Goal: Manage account settings

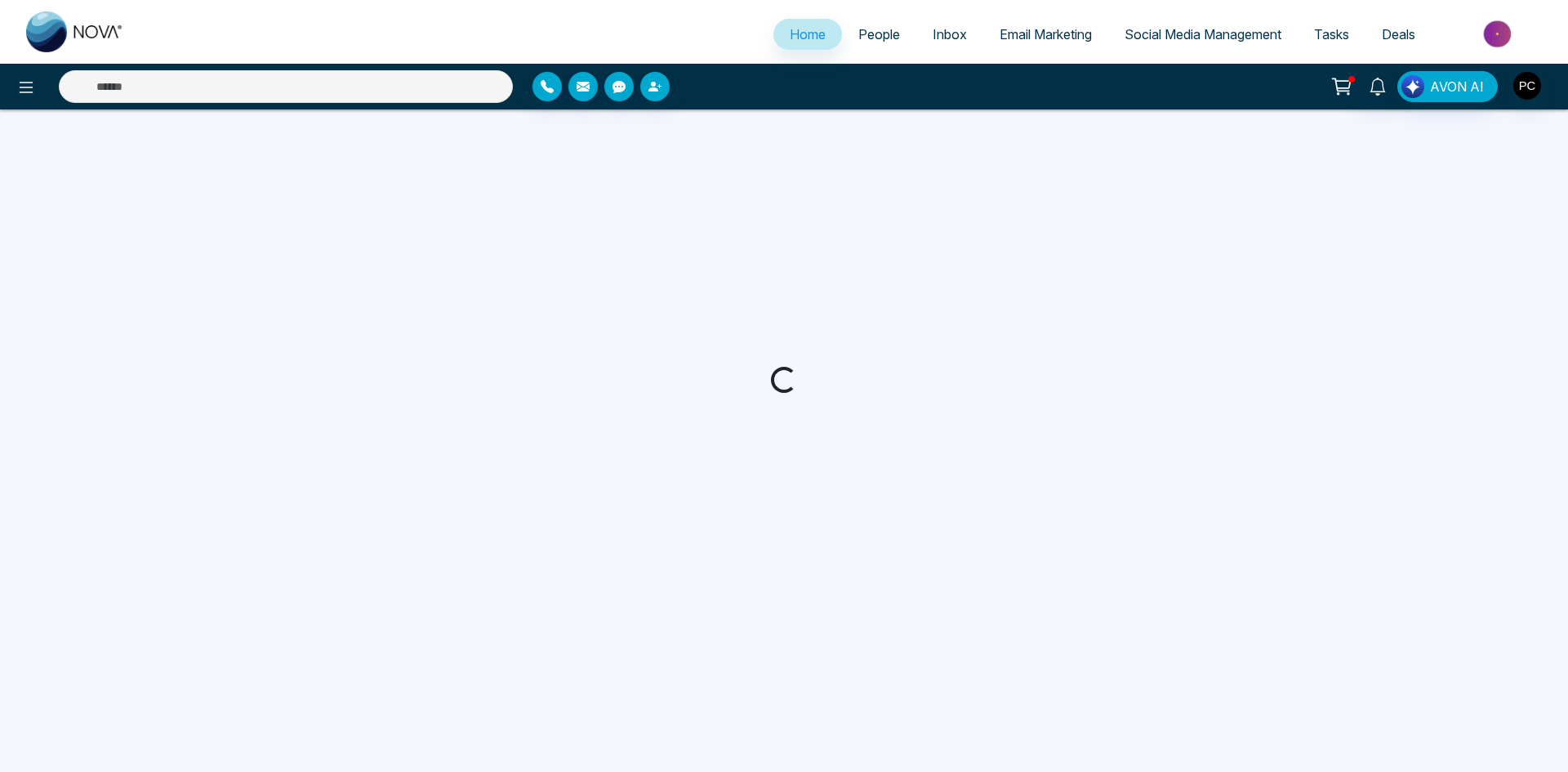
select select "*"
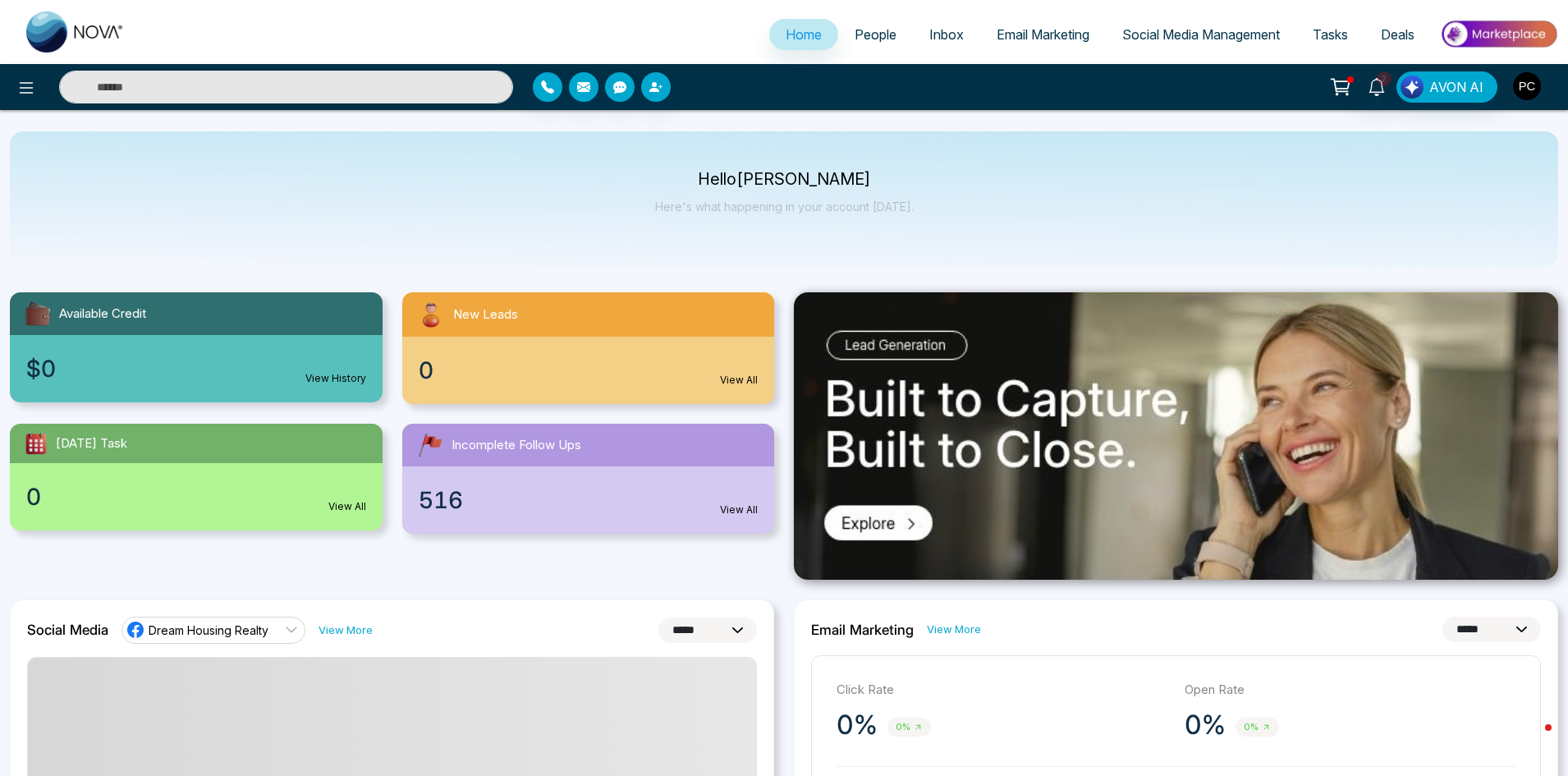
click at [1530, 86] on img "button" at bounding box center [1527, 86] width 28 height 28
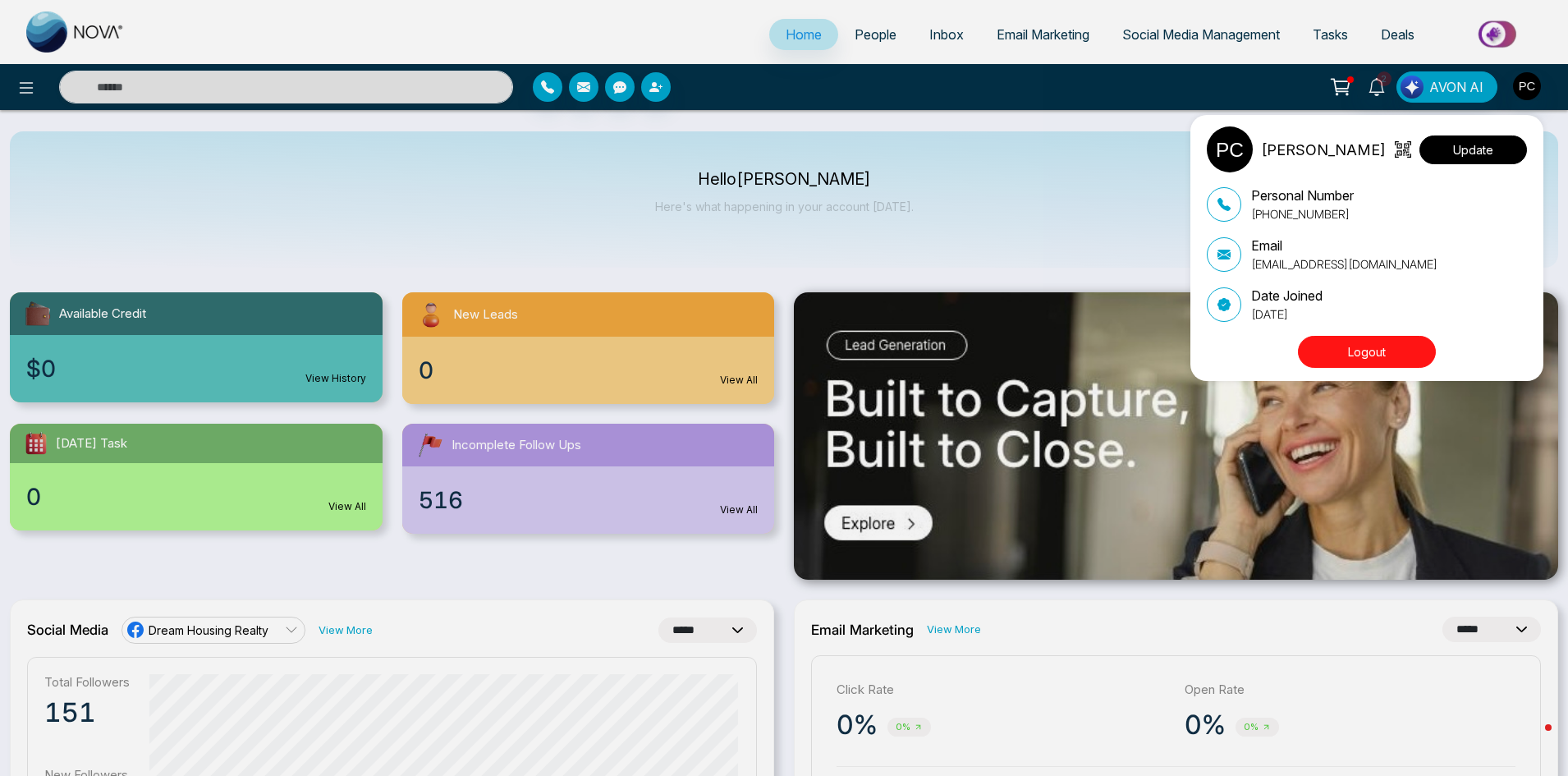
click at [1486, 152] on button "Update" at bounding box center [1474, 149] width 108 height 28
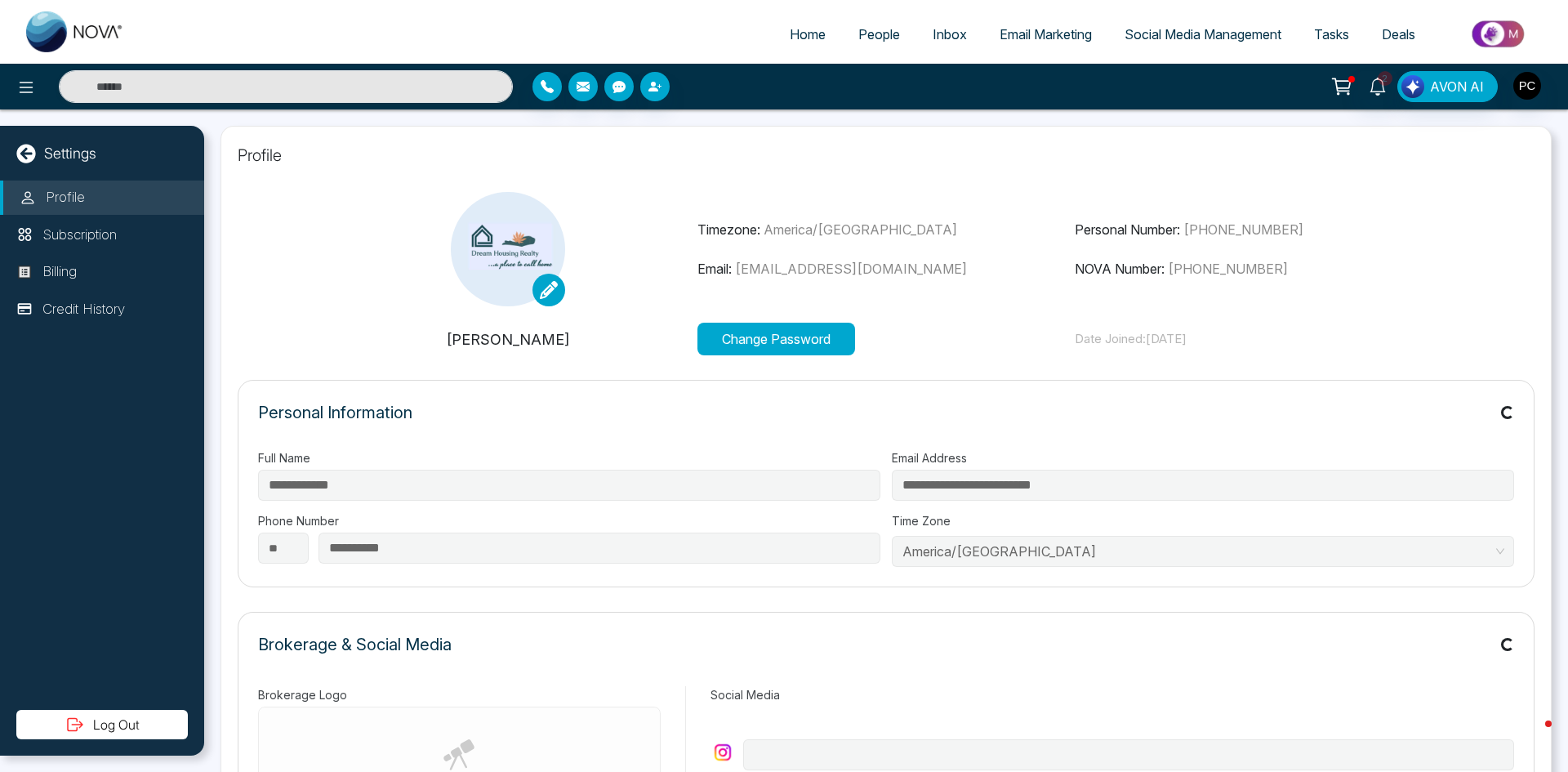
type input "**********"
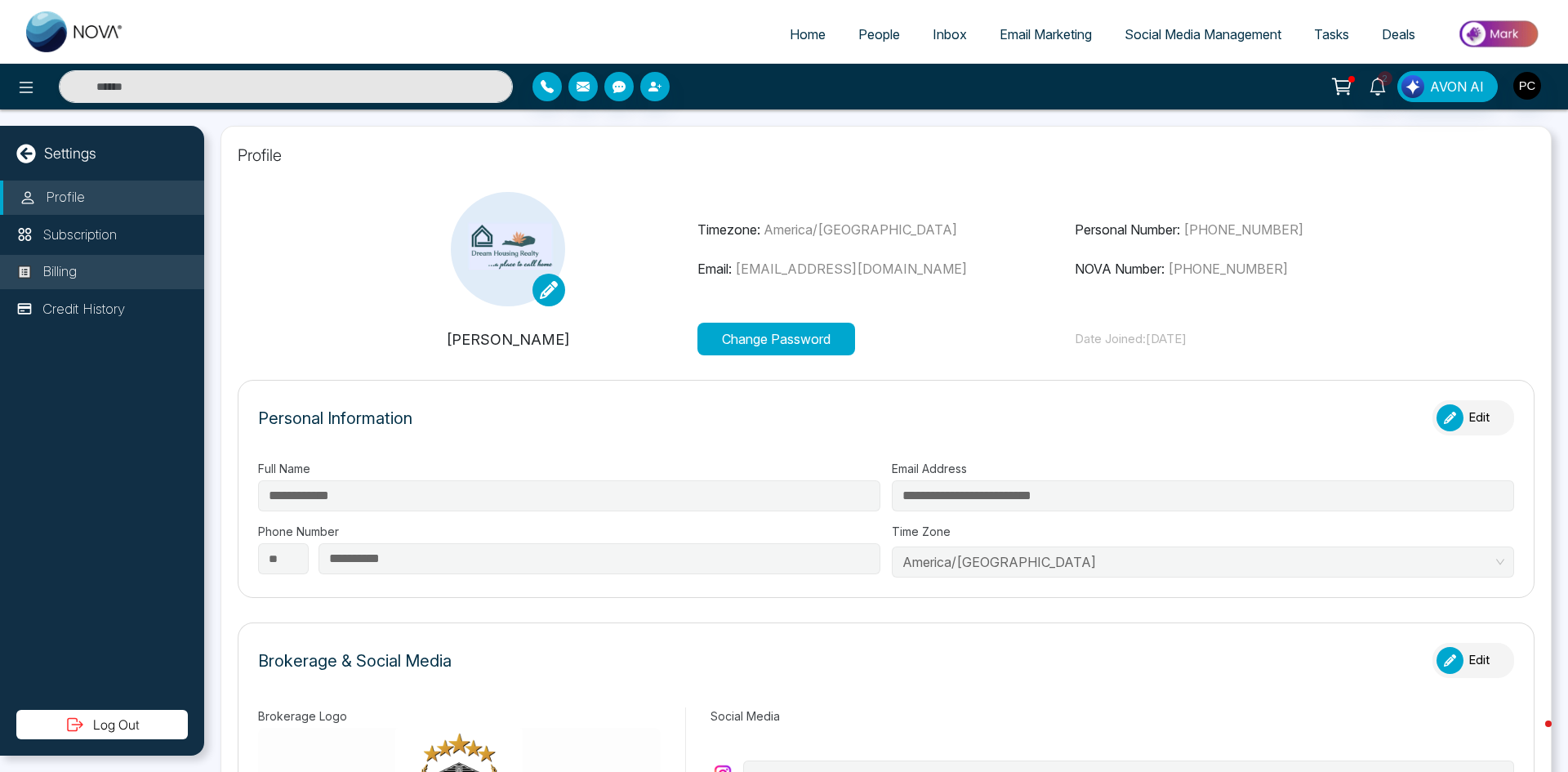
click at [105, 270] on li "Billing" at bounding box center [102, 272] width 205 height 35
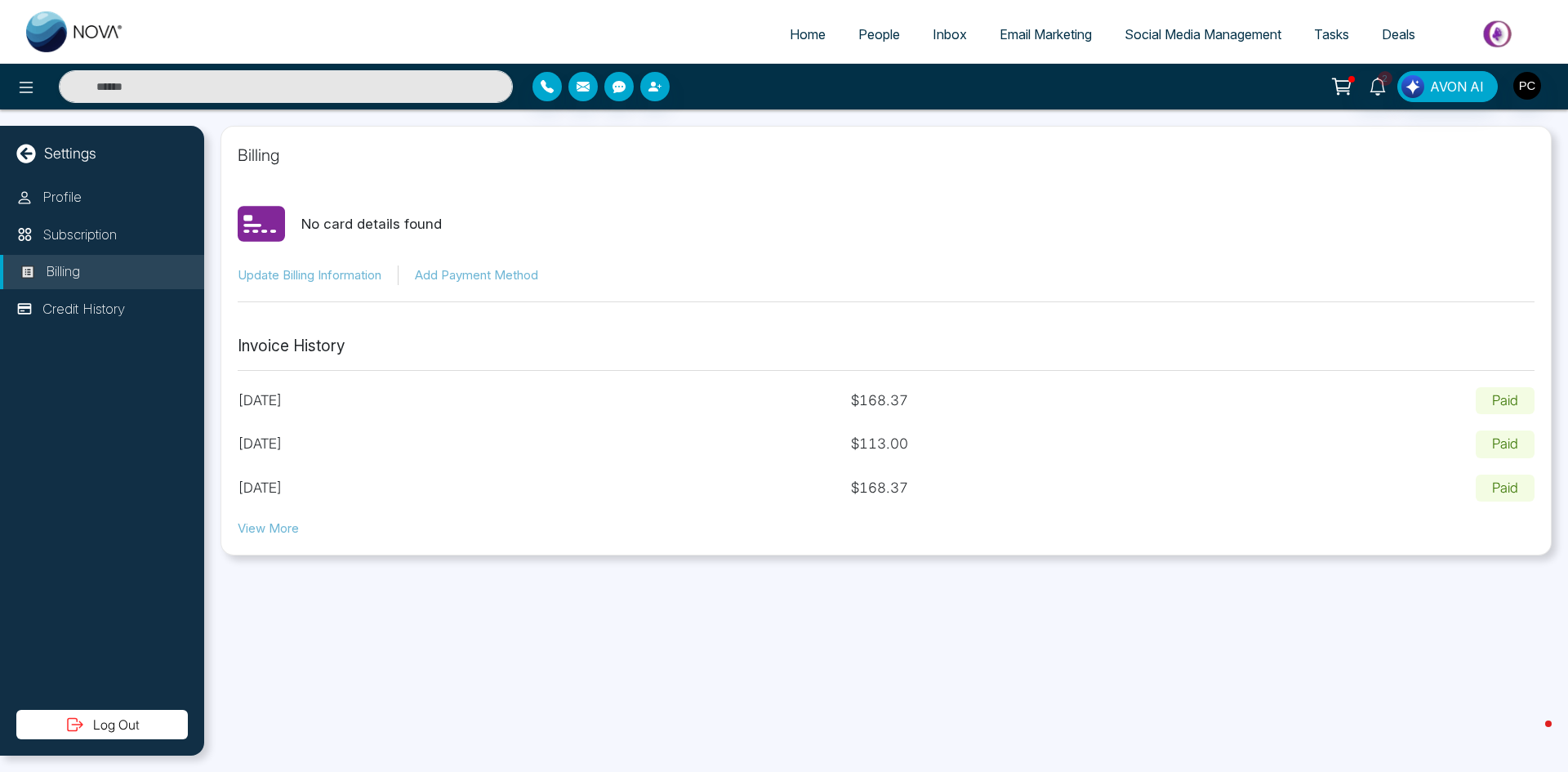
click at [304, 272] on button "Update Billing Information" at bounding box center [309, 276] width 144 height 19
click at [1389, 79] on span "2" at bounding box center [1385, 78] width 15 height 15
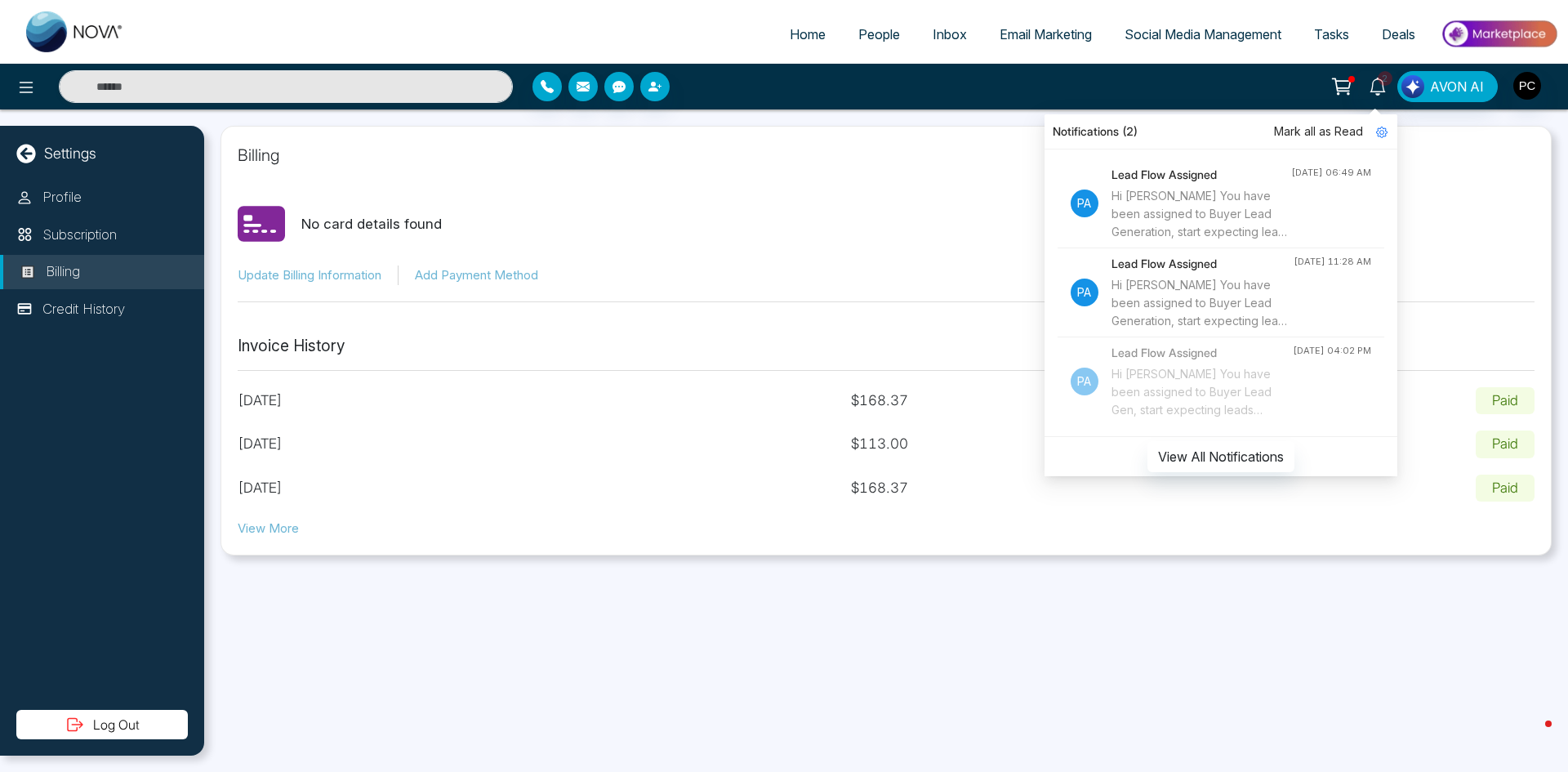
click at [1254, 214] on div "Hi [PERSON_NAME] You have been assigned to Buyer Lead Generation, start expecti…" at bounding box center [1202, 214] width 180 height 54
select select "*"
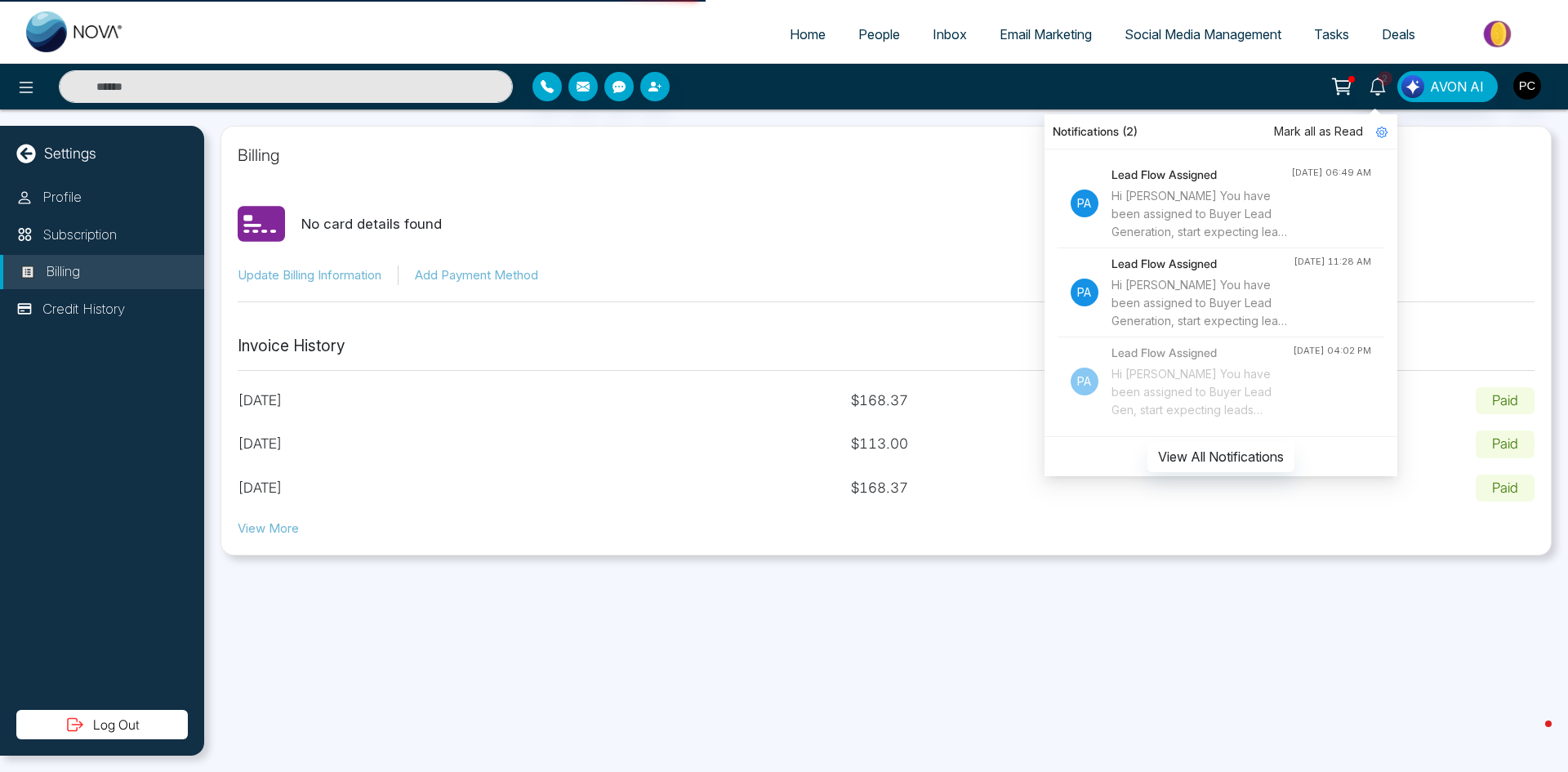
select select "*"
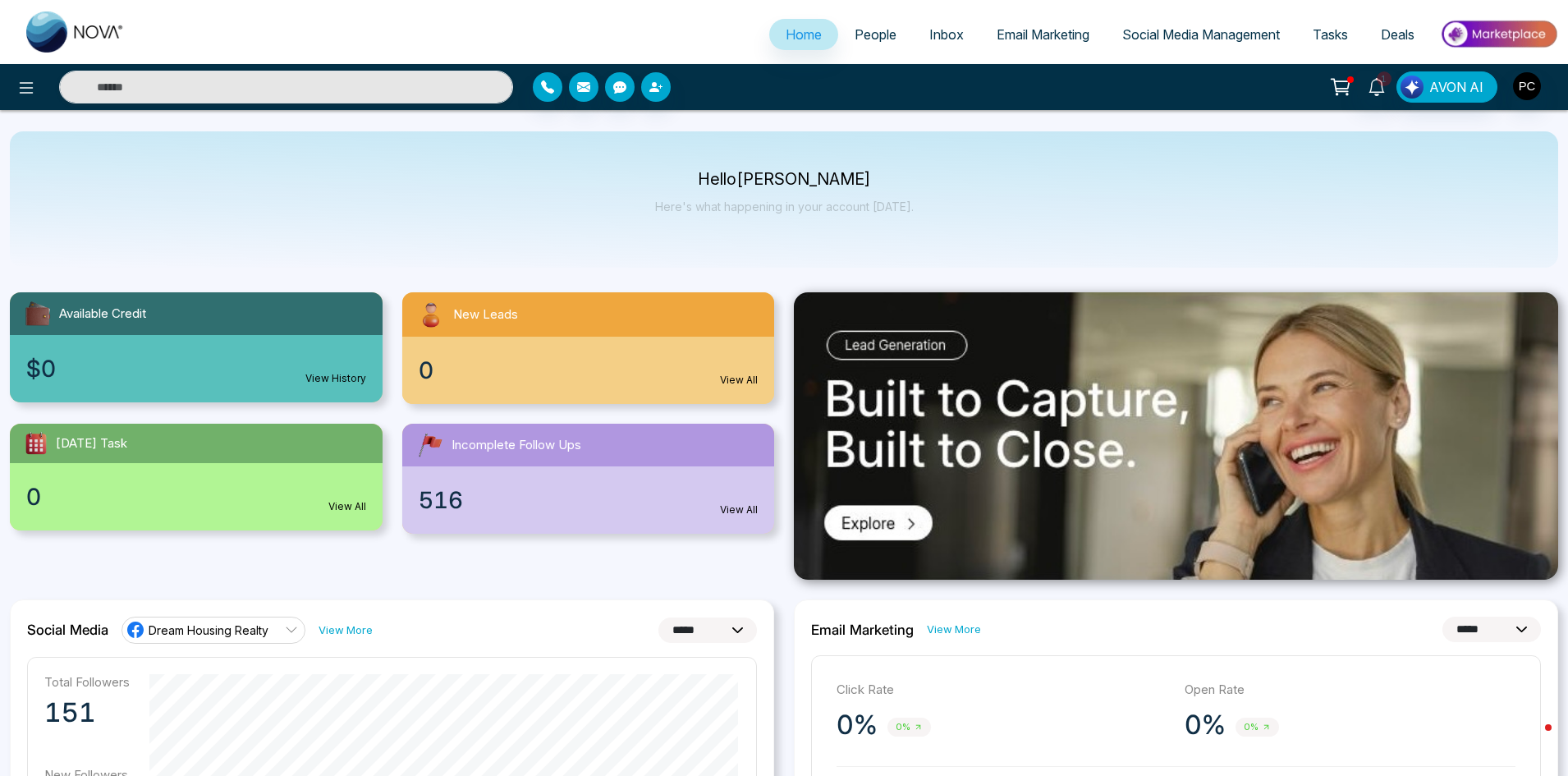
click at [498, 504] on div "516 View All" at bounding box center [588, 500] width 373 height 68
